Goal: Information Seeking & Learning: Learn about a topic

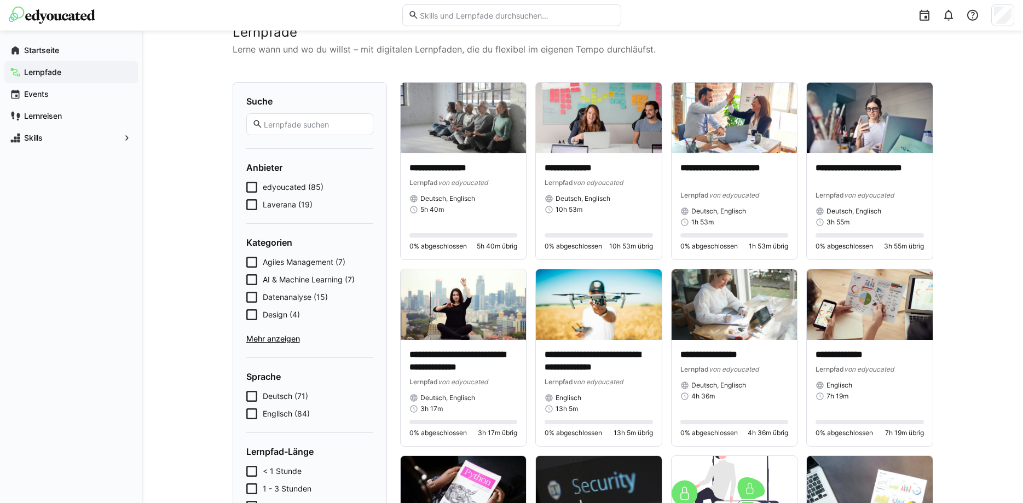
scroll to position [56, 0]
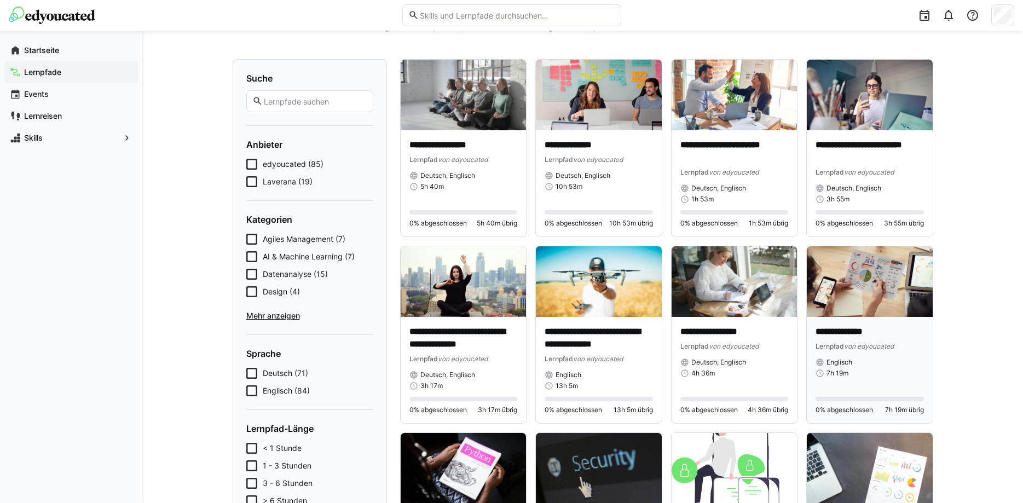
click at [871, 356] on div "**********" at bounding box center [869, 352] width 108 height 52
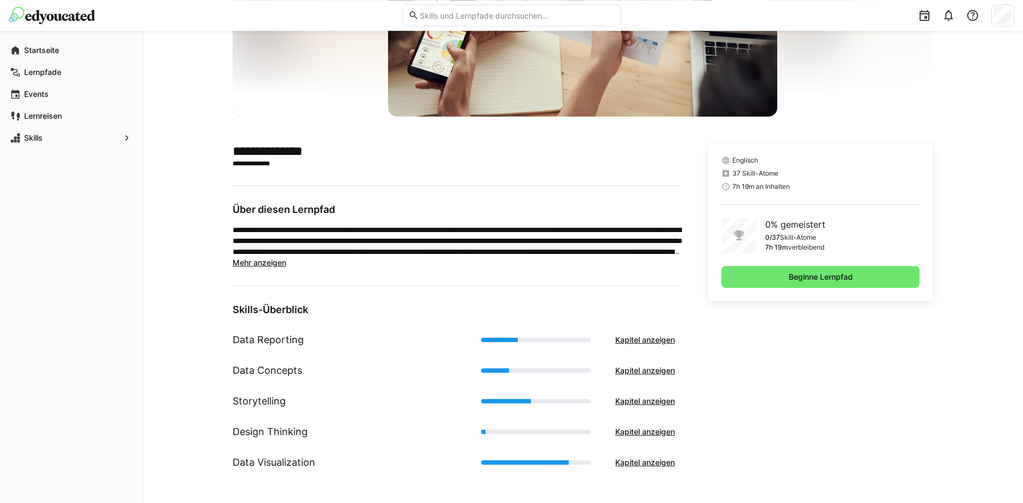
scroll to position [160, 0]
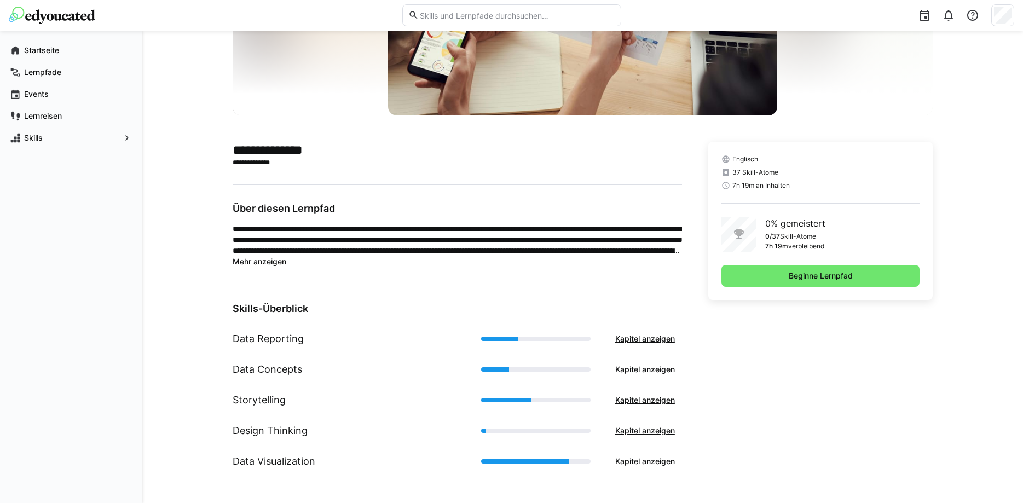
click at [253, 262] on span "Mehr anzeigen" at bounding box center [260, 261] width 54 height 9
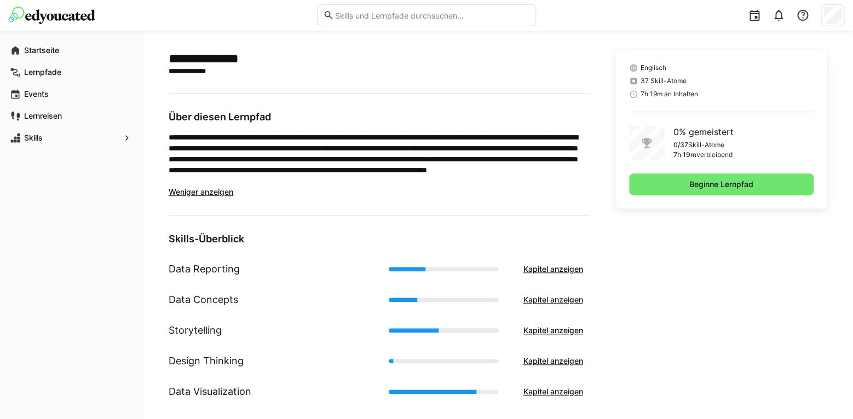
scroll to position [265, 0]
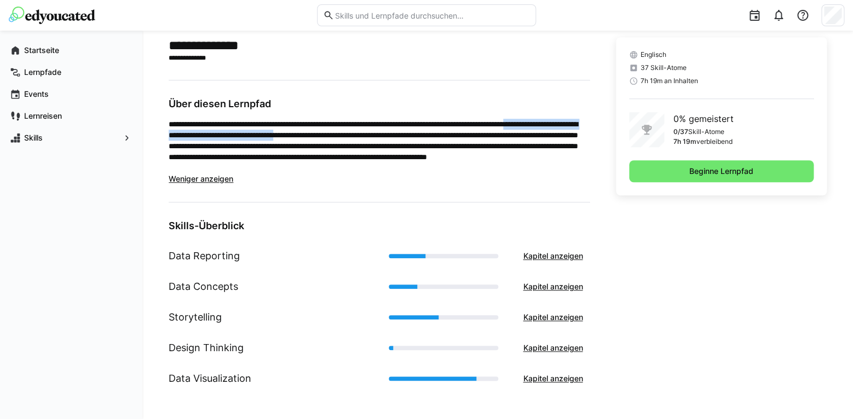
drag, startPoint x: 188, startPoint y: 135, endPoint x: 431, endPoint y: 132, distance: 243.5
click at [431, 132] on p "**********" at bounding box center [379, 146] width 421 height 55
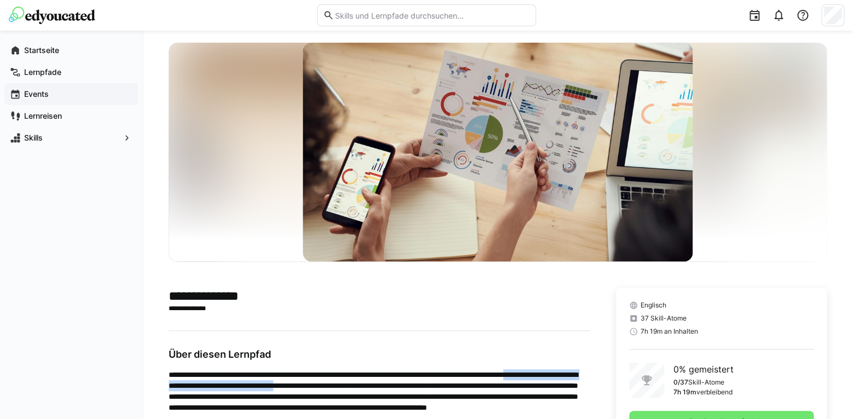
scroll to position [0, 0]
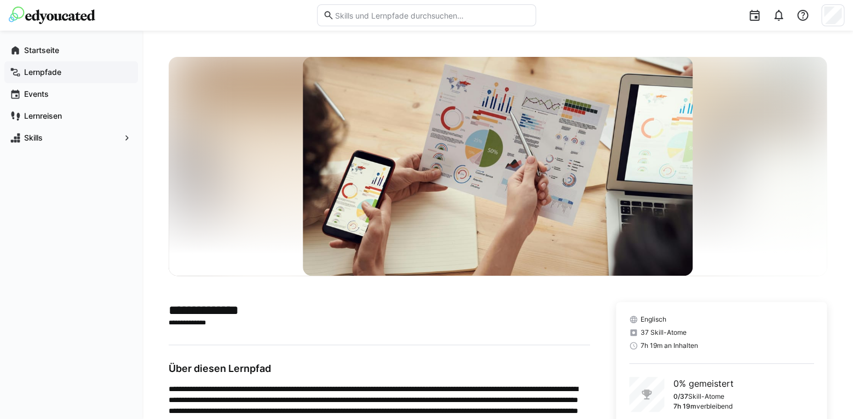
click at [65, 66] on div "Lernpfade" at bounding box center [71, 72] width 134 height 22
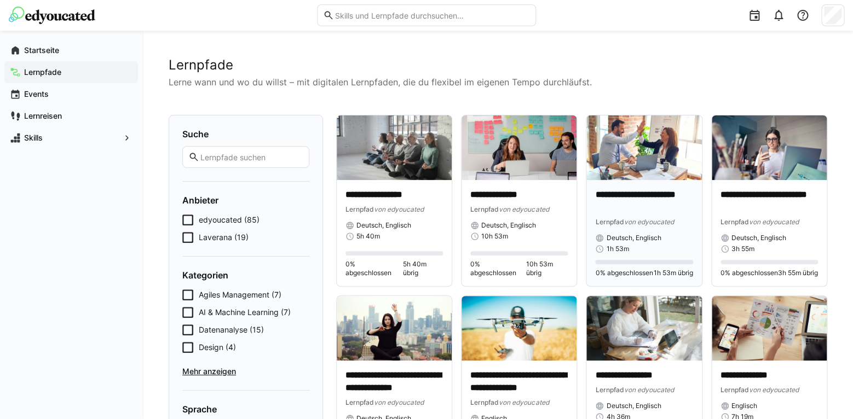
click at [648, 156] on img at bounding box center [643, 147] width 115 height 65
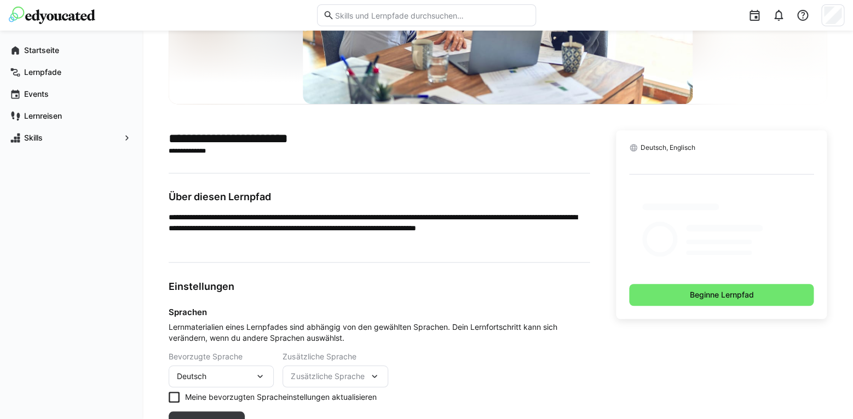
scroll to position [172, 0]
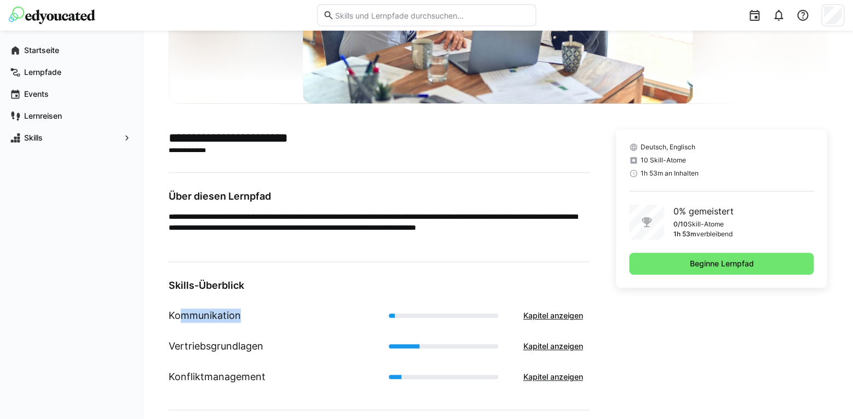
drag, startPoint x: 184, startPoint y: 314, endPoint x: 414, endPoint y: 315, distance: 229.8
click at [414, 315] on div "Kommunikation Kapitel anzeigen" at bounding box center [379, 315] width 421 height 31
click at [72, 66] on div "Lernpfade" at bounding box center [71, 72] width 134 height 22
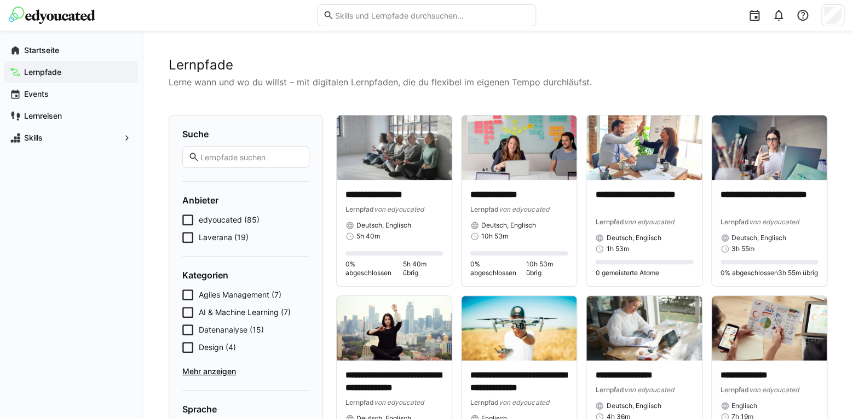
click at [243, 159] on input "text" at bounding box center [251, 157] width 104 height 10
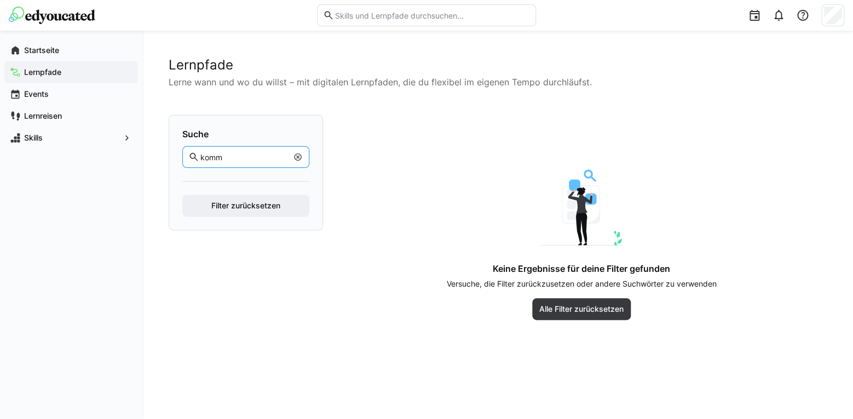
type input "komm"
click at [300, 158] on eds-icon at bounding box center [297, 157] width 9 height 9
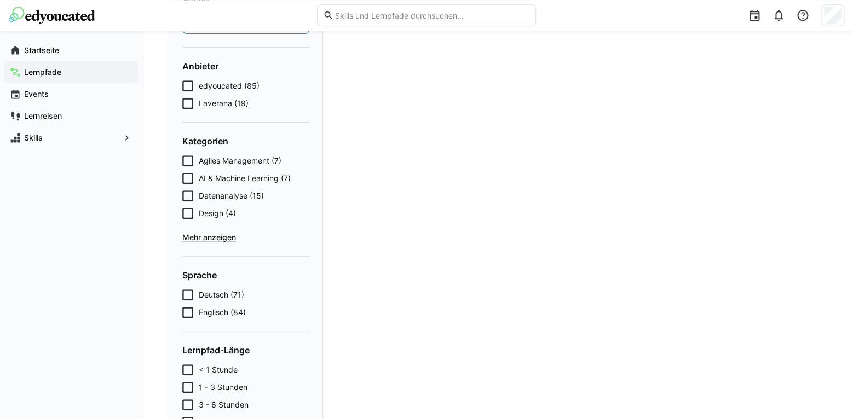
scroll to position [172, 0]
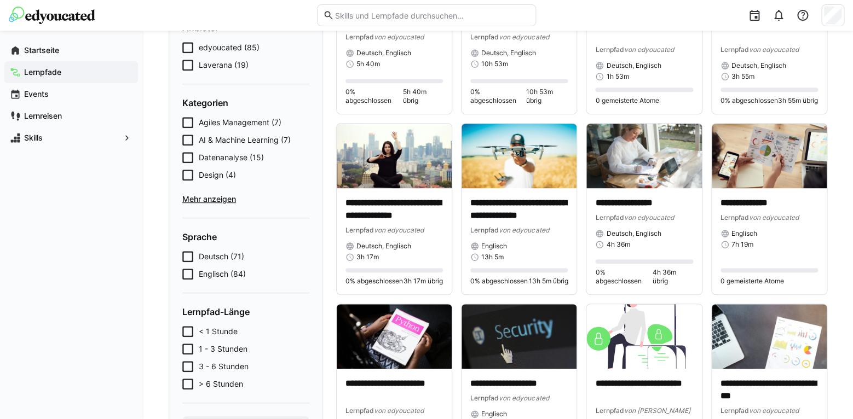
click at [196, 196] on span "Mehr anzeigen" at bounding box center [245, 199] width 127 height 11
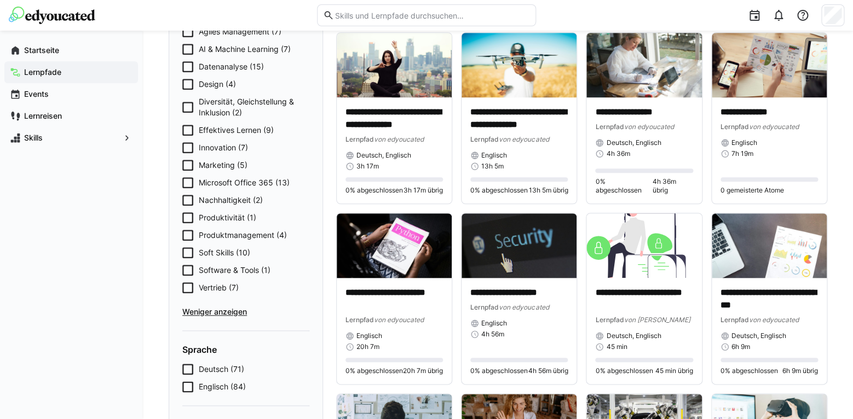
scroll to position [287, 0]
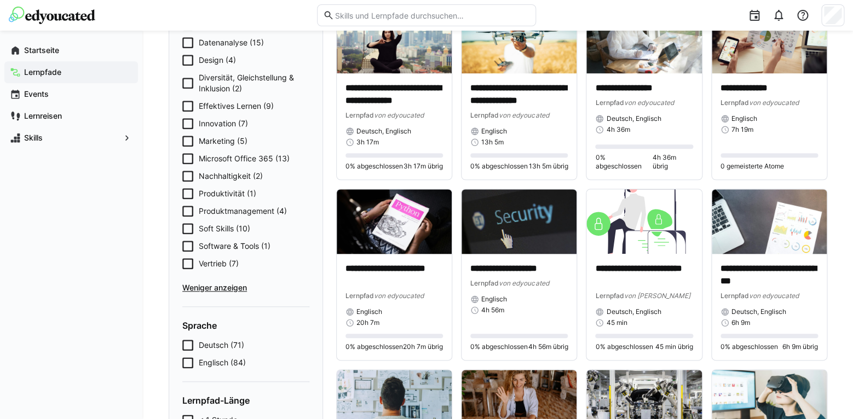
click at [186, 227] on icon at bounding box center [187, 228] width 11 height 11
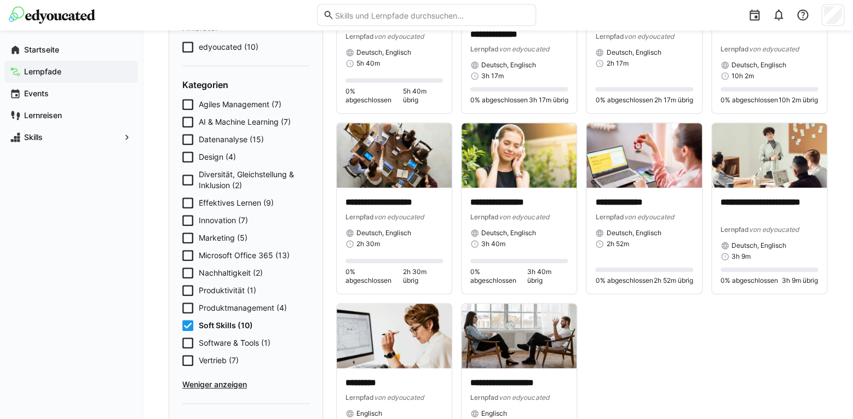
scroll to position [172, 0]
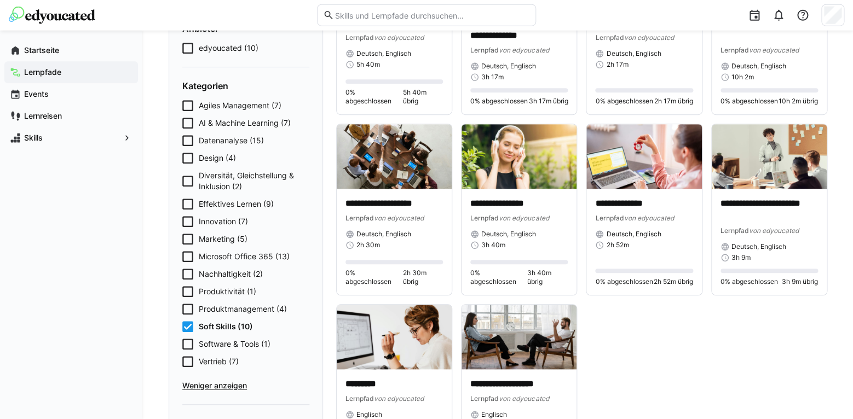
click at [187, 323] on icon at bounding box center [187, 326] width 11 height 11
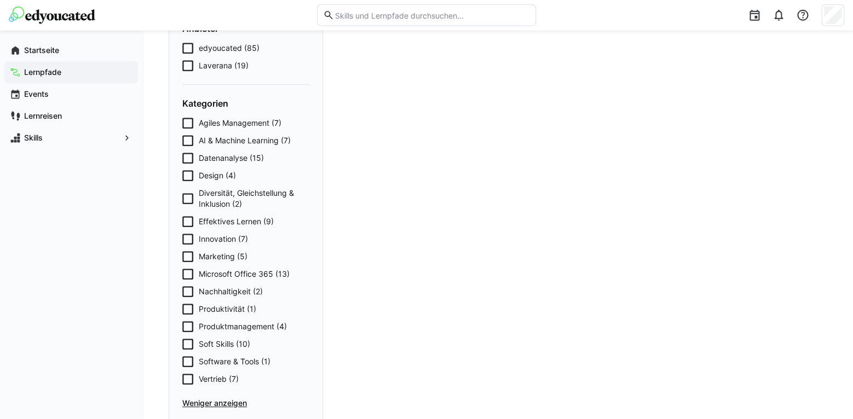
click at [188, 119] on icon at bounding box center [187, 123] width 11 height 11
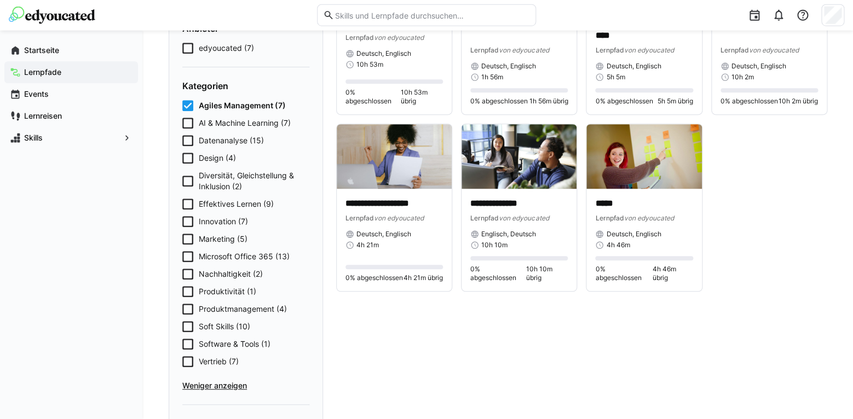
click at [190, 203] on icon at bounding box center [187, 204] width 11 height 11
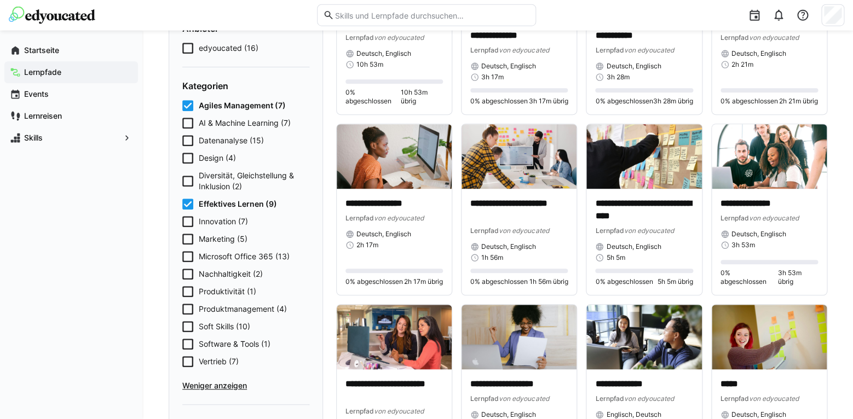
click at [182, 101] on icon at bounding box center [187, 105] width 11 height 11
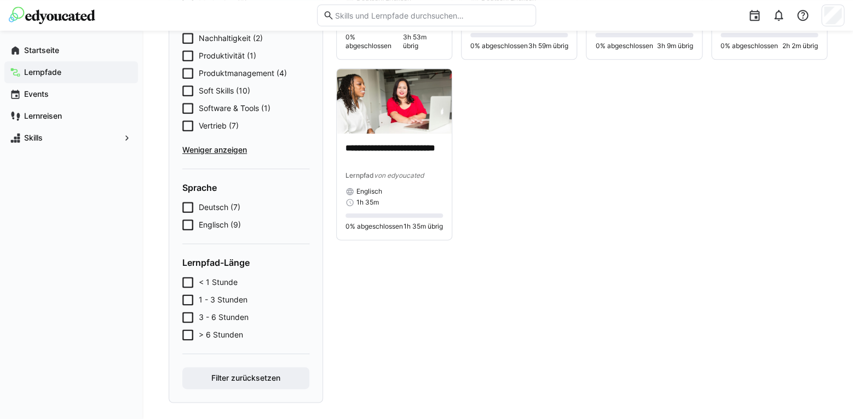
scroll to position [416, 0]
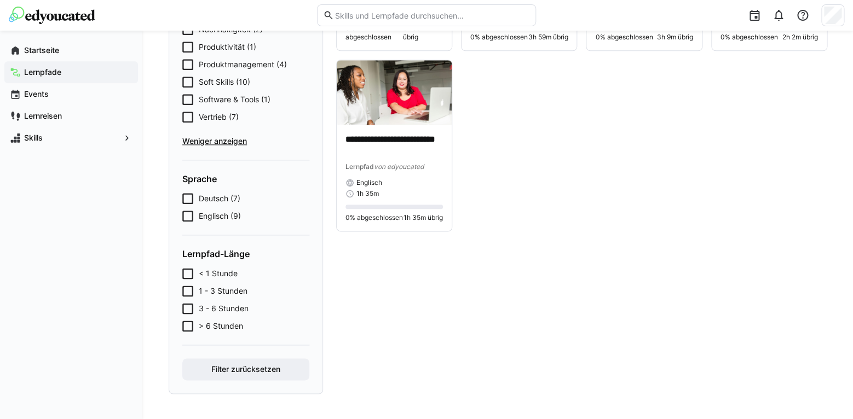
click at [567, 286] on div "**********" at bounding box center [581, 46] width 491 height 696
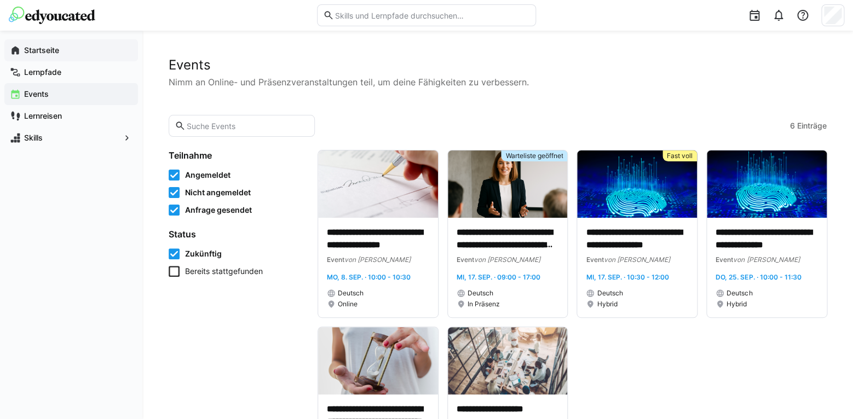
click at [62, 52] on span "Startseite" at bounding box center [77, 50] width 110 height 11
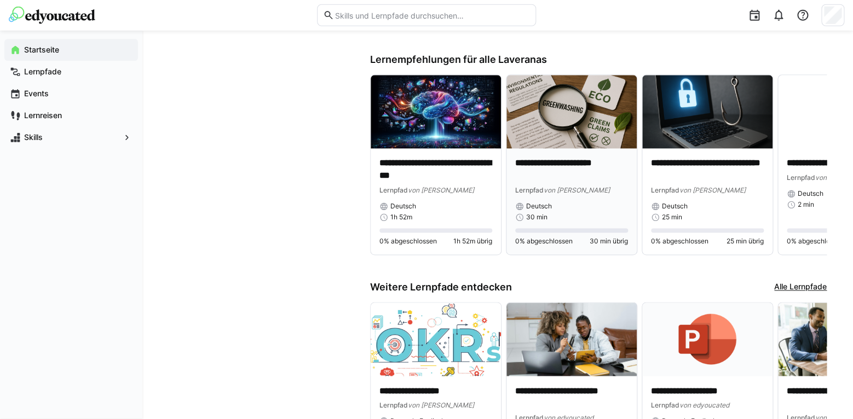
scroll to position [501, 0]
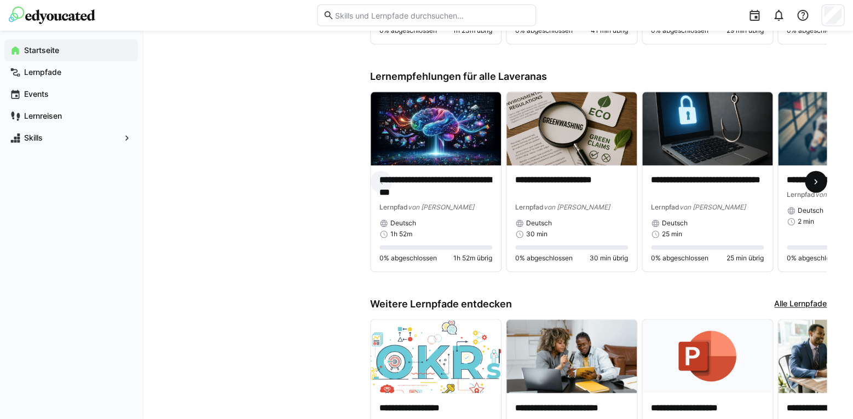
click at [809, 176] on span at bounding box center [815, 182] width 22 height 22
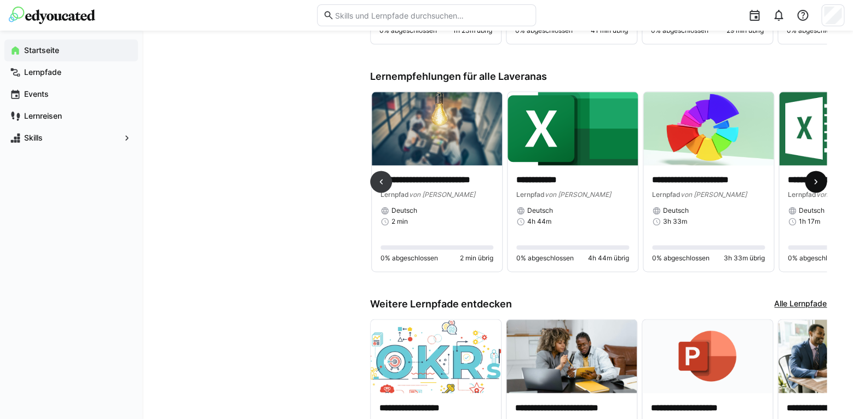
scroll to position [0, 407]
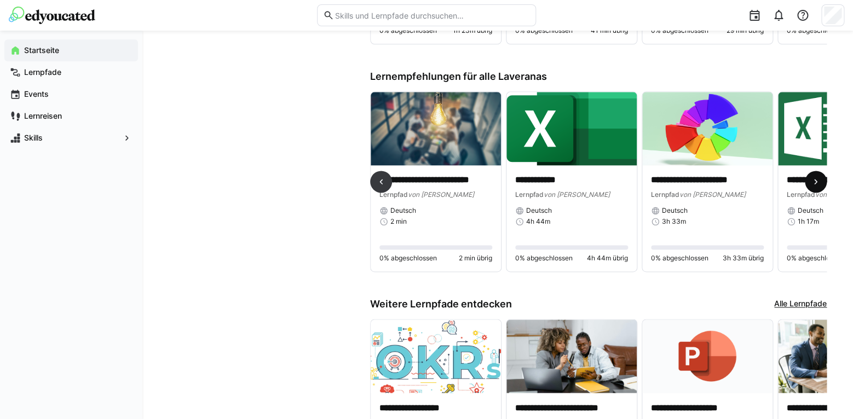
click at [809, 176] on span at bounding box center [815, 182] width 22 height 22
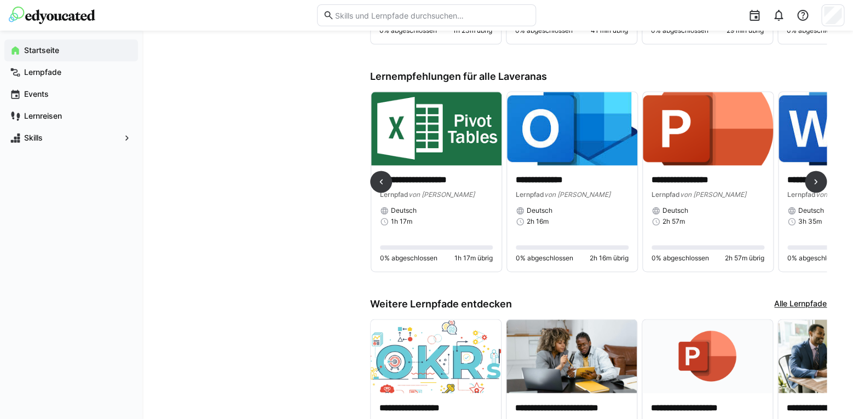
scroll to position [0, 814]
click at [445, 186] on p "**********" at bounding box center [435, 180] width 113 height 13
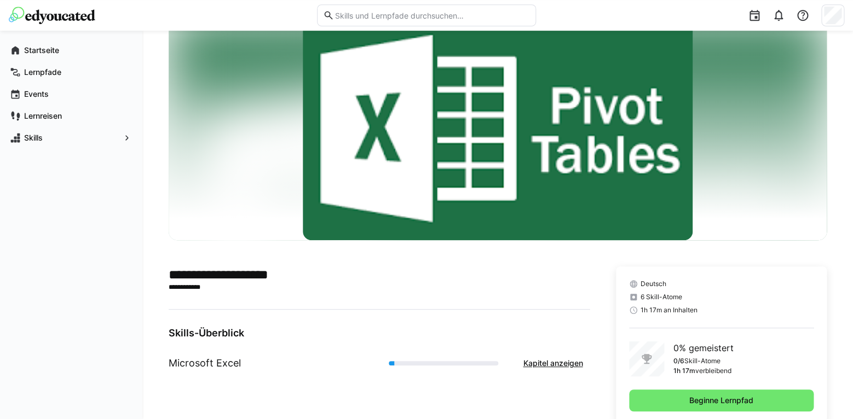
scroll to position [9, 0]
